Goal: Transaction & Acquisition: Purchase product/service

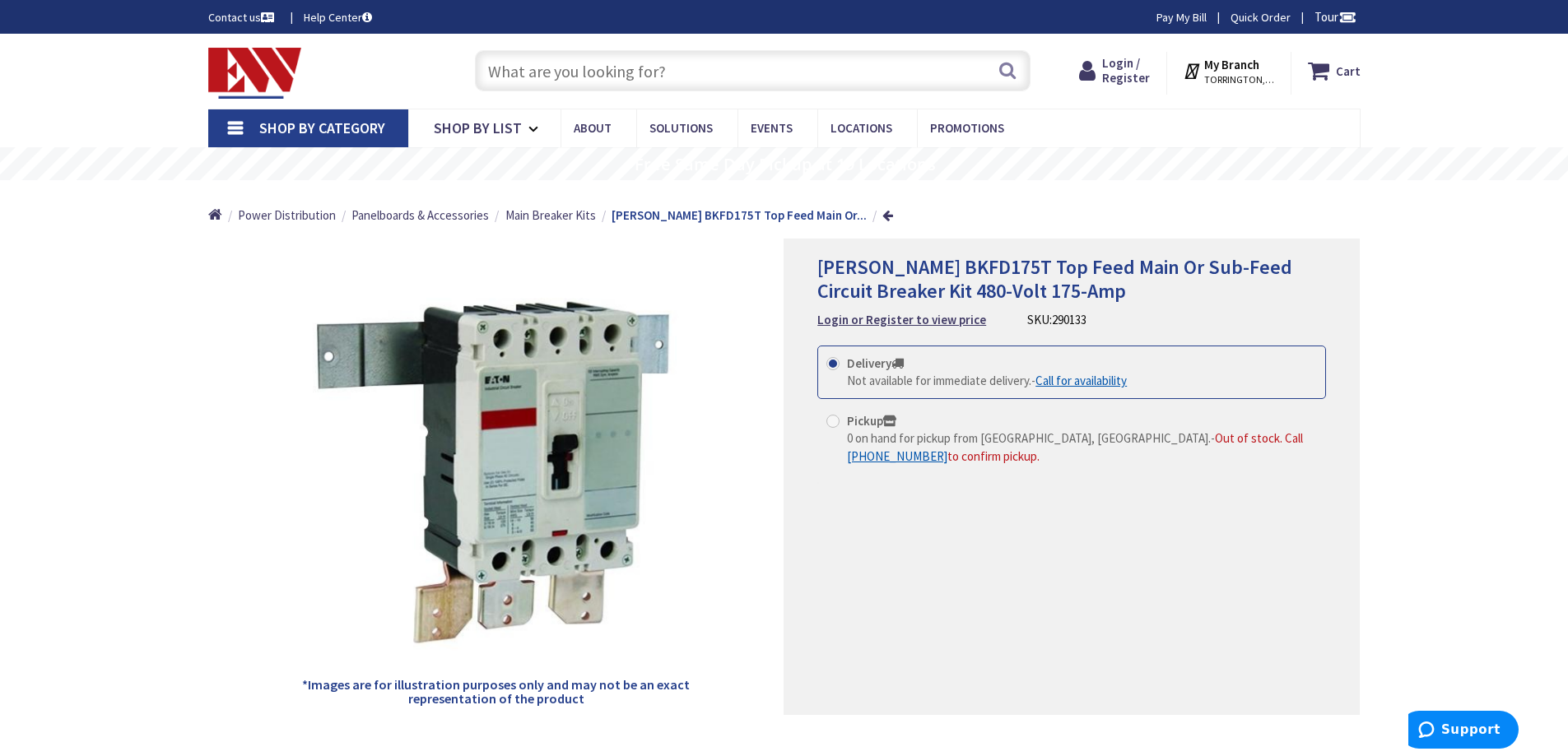
click at [553, 71] on input "text" at bounding box center [752, 70] width 556 height 41
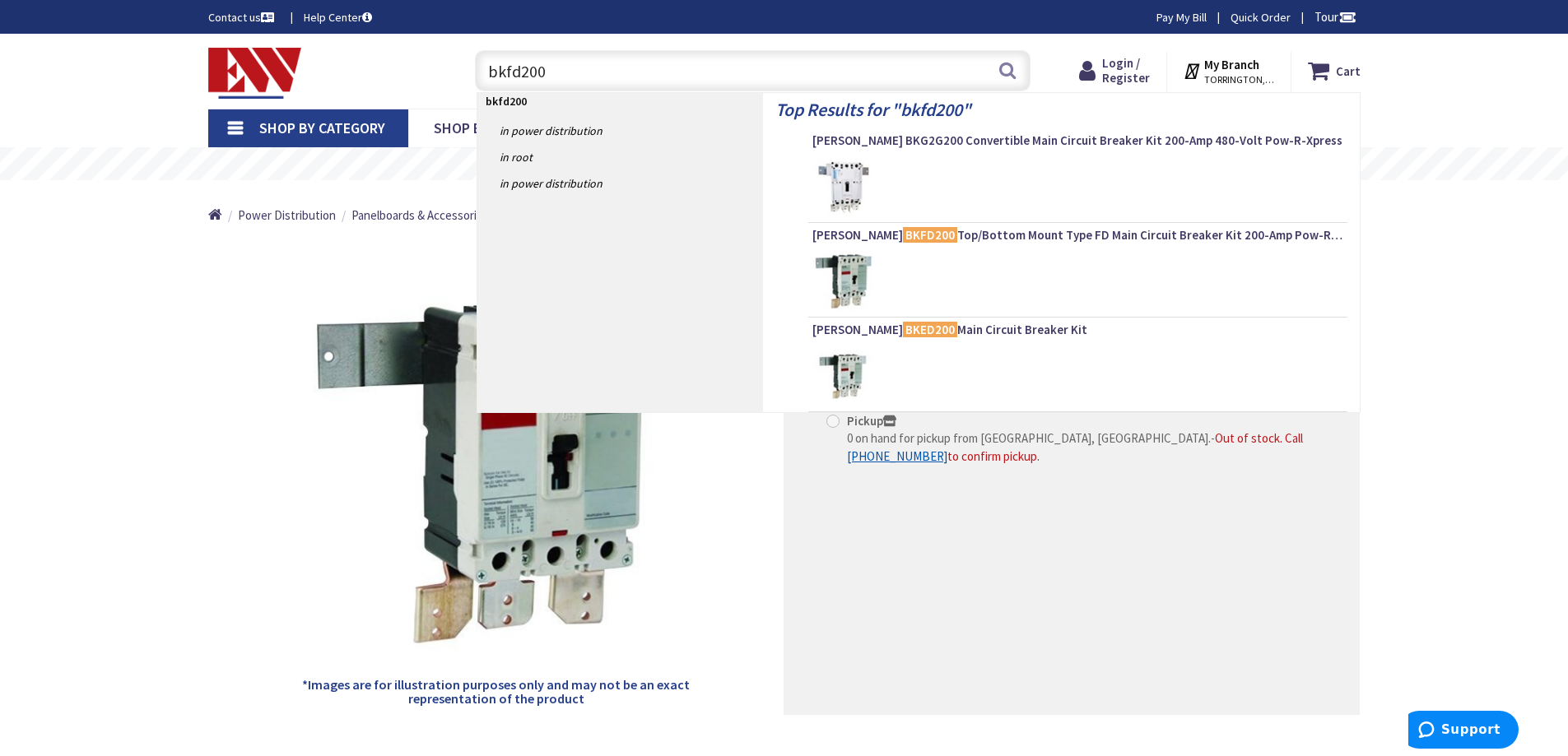
type input "bkfd200b"
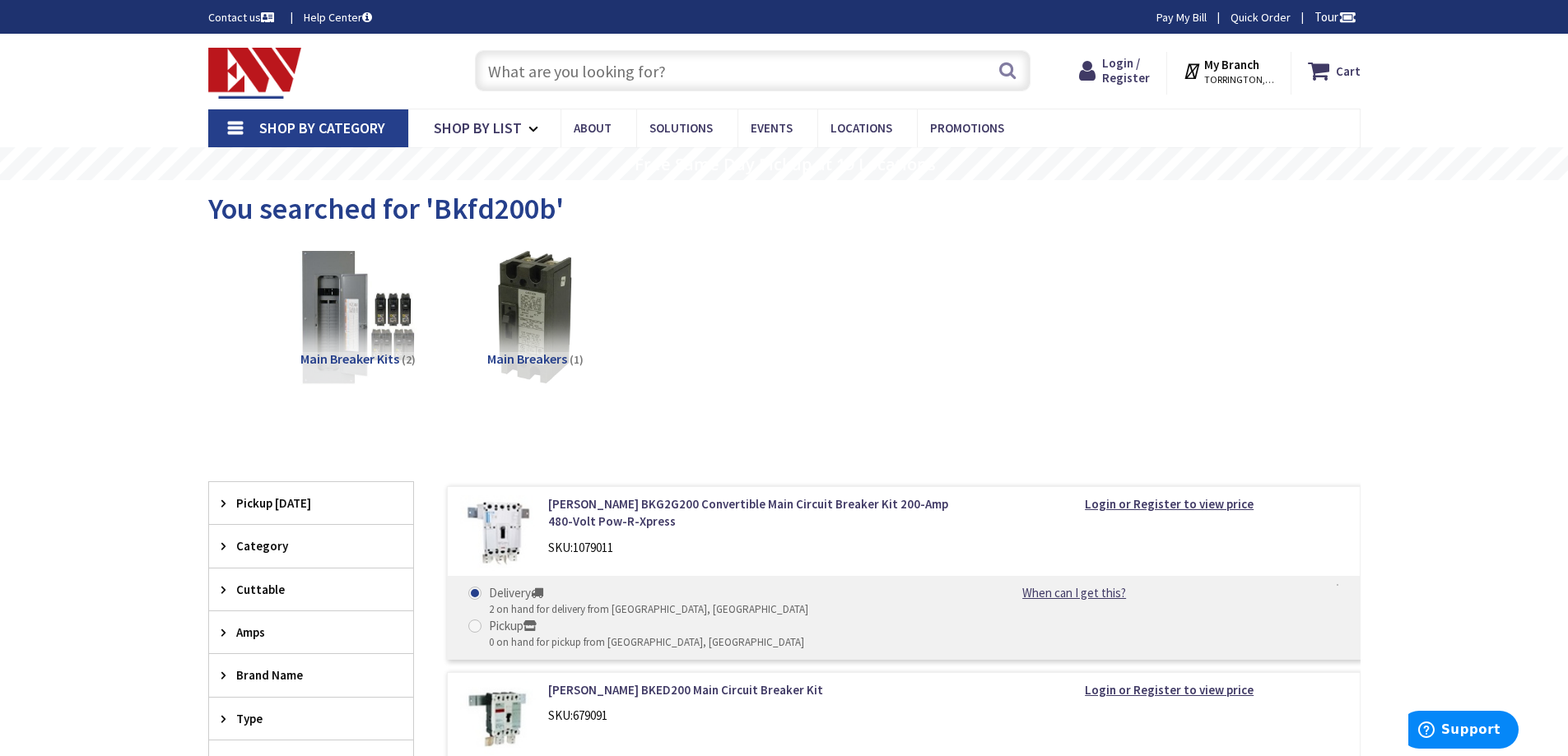
click at [349, 354] on span "Main Breaker Kits" at bounding box center [349, 359] width 99 height 17
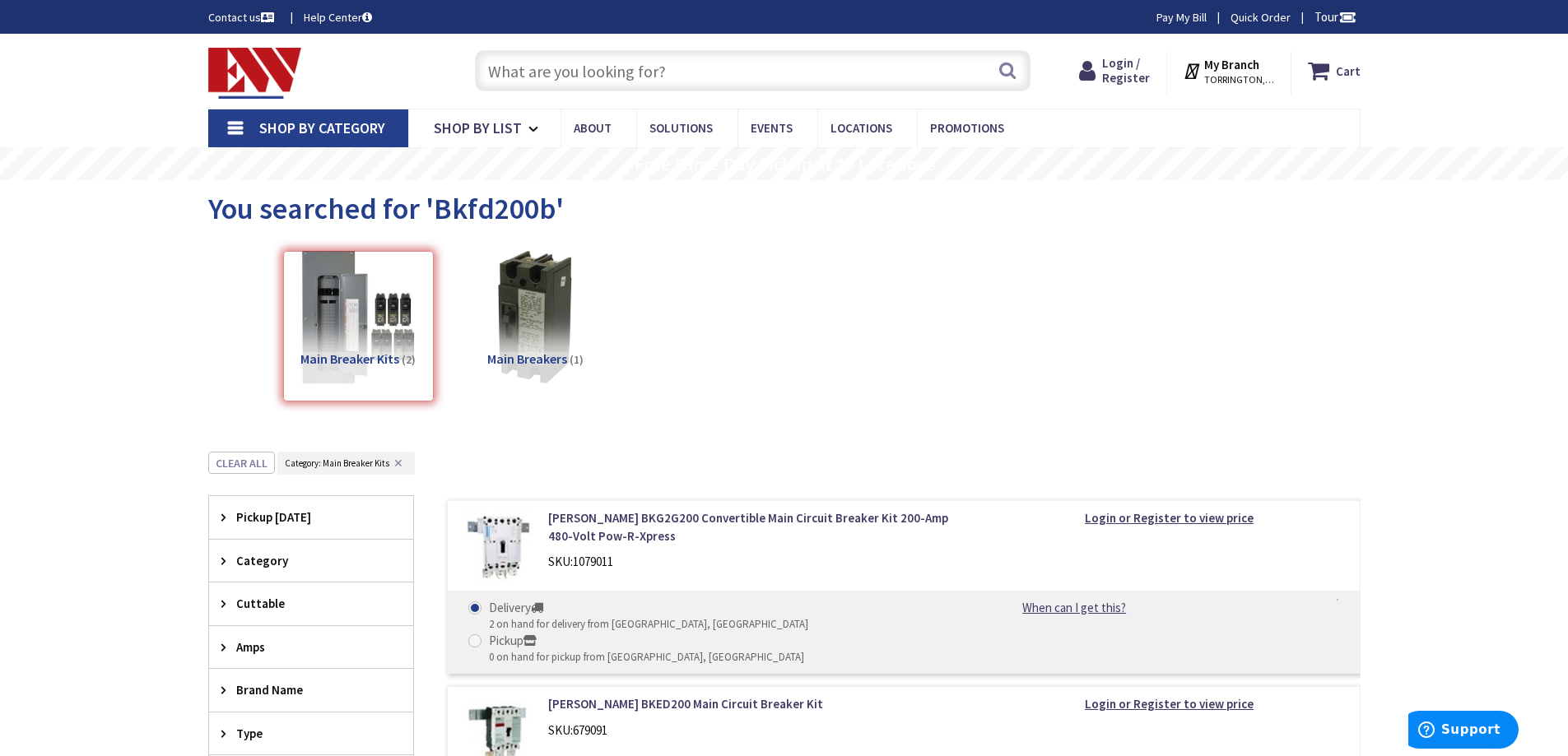
scroll to position [452, 0]
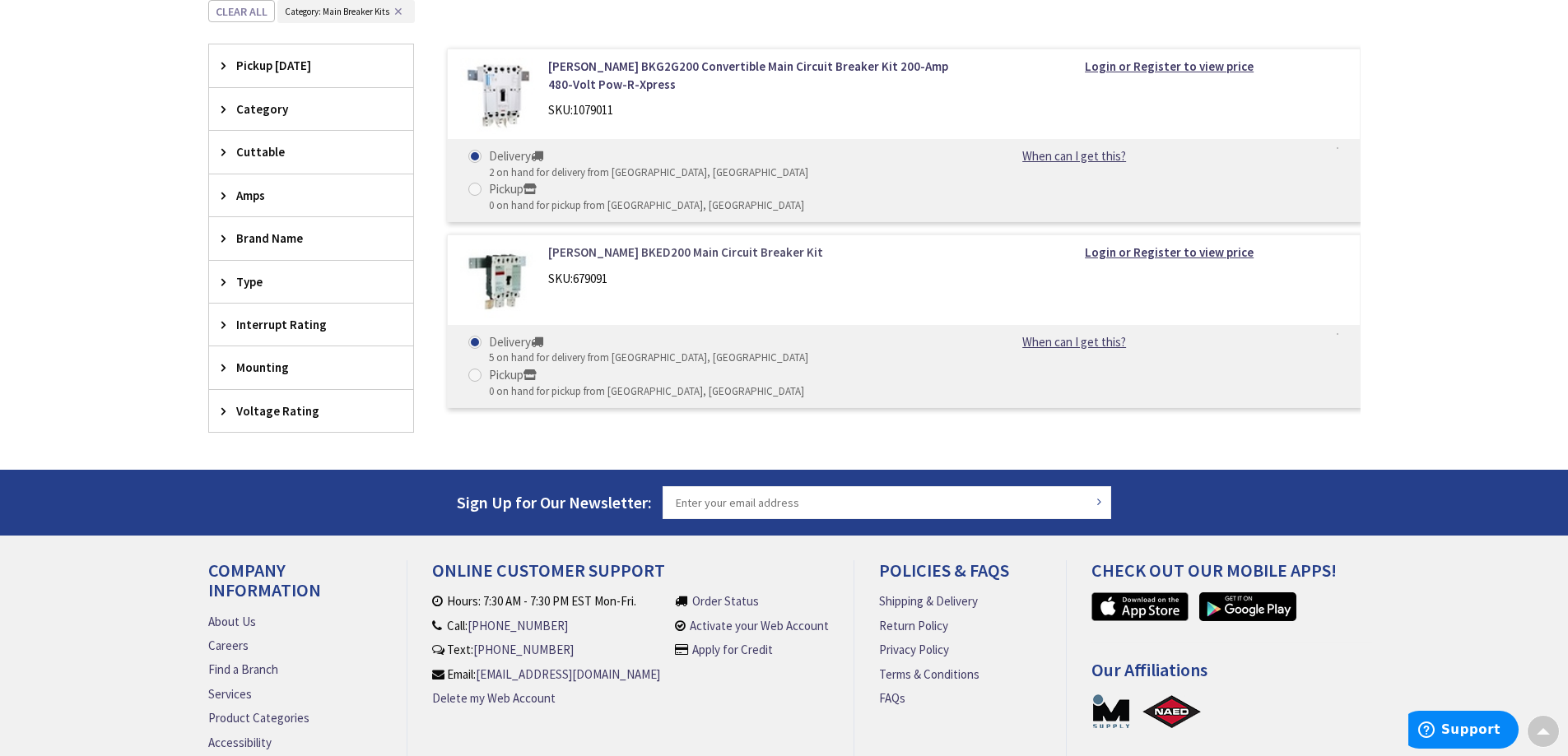
click at [694, 243] on link "[PERSON_NAME] BKED200 Main Circuit Breaker Kit" at bounding box center [757, 252] width 419 height 18
